Goal: Find specific page/section: Find specific page/section

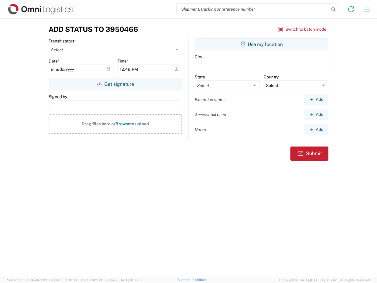
click at [253, 9] on input "search" at bounding box center [253, 9] width 153 height 11
click at [333, 9] on icon at bounding box center [333, 9] width 8 height 8
click at [351, 9] on icon at bounding box center [350, 8] width 9 height 9
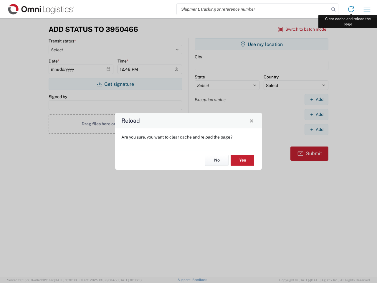
click at [367, 9] on div "Reload Are you sure, you want to clear cache and reload the page? No Yes" at bounding box center [188, 141] width 377 height 283
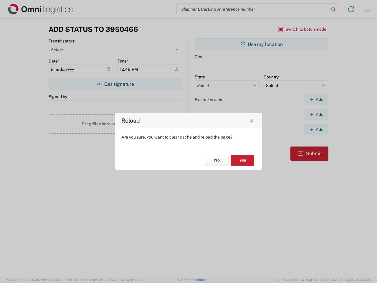
click at [302, 29] on div "Reload Are you sure, you want to clear cache and reload the page? No Yes" at bounding box center [188, 141] width 377 height 283
click at [115, 84] on div "Reload Are you sure, you want to clear cache and reload the page? No Yes" at bounding box center [188, 141] width 377 height 283
click at [261, 44] on div "Reload Are you sure, you want to clear cache and reload the page? No Yes" at bounding box center [188, 141] width 377 height 283
click at [316, 99] on div "Reload Are you sure, you want to clear cache and reload the page? No Yes" at bounding box center [188, 141] width 377 height 283
click at [316, 114] on div "Reload Are you sure, you want to clear cache and reload the page? No Yes" at bounding box center [188, 141] width 377 height 283
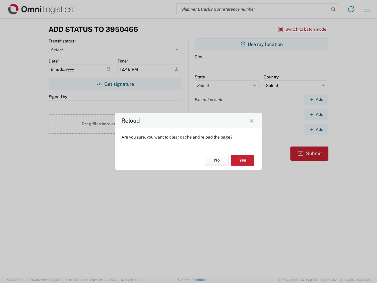
click at [316, 129] on div "Reload Are you sure, you want to clear cache and reload the page? No Yes" at bounding box center [188, 141] width 377 height 283
